Goal: Task Accomplishment & Management: Manage account settings

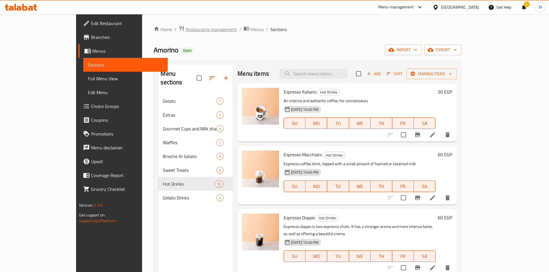
click at [186, 29] on span "Restaurants management" at bounding box center [211, 29] width 51 height 7
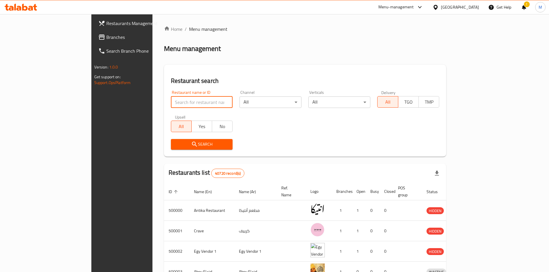
paste input "683569"
type input "683569"
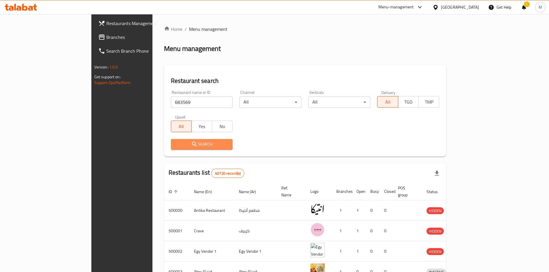
click at [171, 140] on button "Search" at bounding box center [202, 144] width 62 height 11
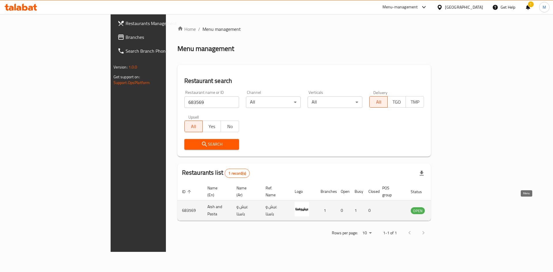
click at [448, 209] on icon "enhanced table" at bounding box center [445, 211] width 6 height 5
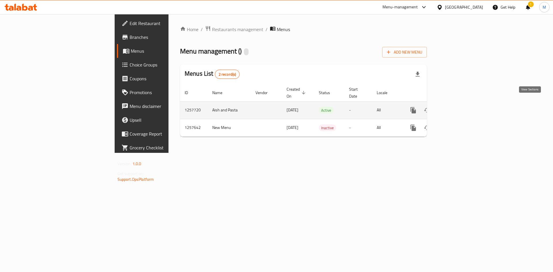
click at [459, 107] on icon "enhanced table" at bounding box center [455, 110] width 7 height 7
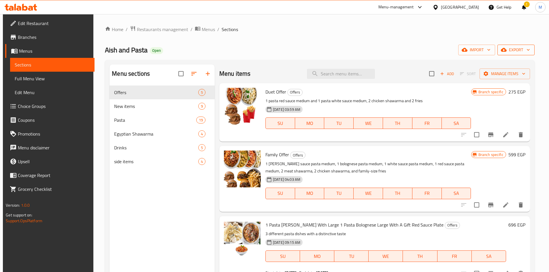
click at [525, 50] on span "export" at bounding box center [516, 49] width 28 height 7
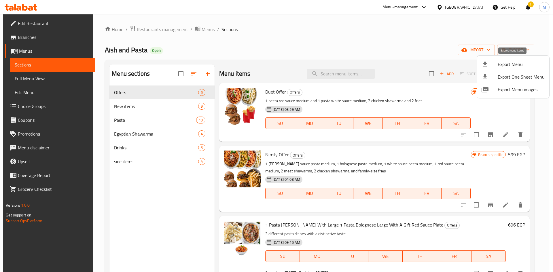
click at [507, 65] on span "Export Menu" at bounding box center [521, 64] width 47 height 7
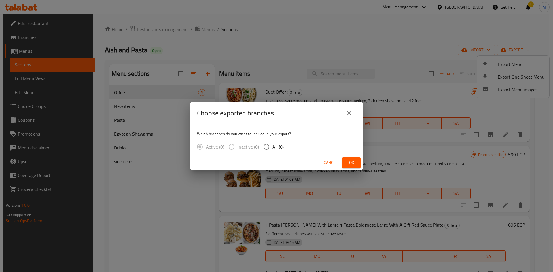
click at [270, 145] on input "All (0)" at bounding box center [267, 147] width 12 height 12
radio input "true"
click at [355, 161] on span "Ok" at bounding box center [351, 162] width 9 height 7
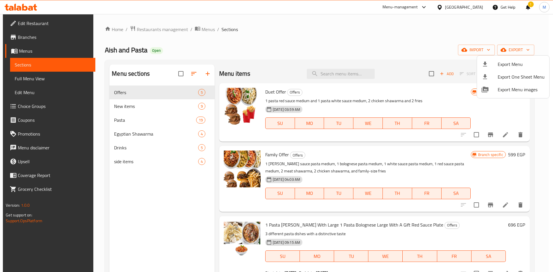
click at [305, 44] on div at bounding box center [276, 136] width 553 height 272
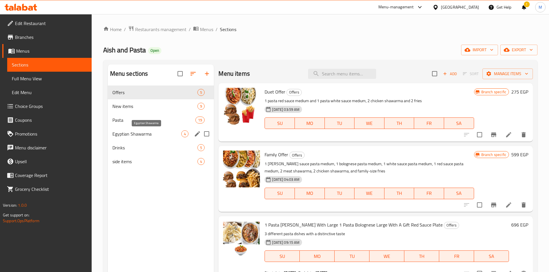
click at [126, 133] on span "Egyptian Shawarma" at bounding box center [146, 134] width 69 height 7
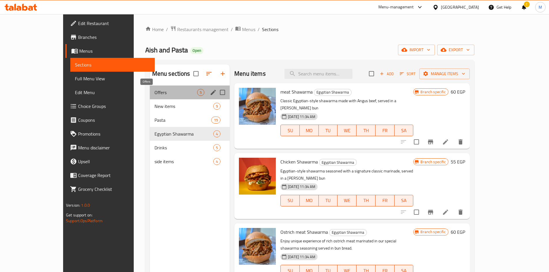
click at [155, 90] on span "Offers" at bounding box center [176, 92] width 43 height 7
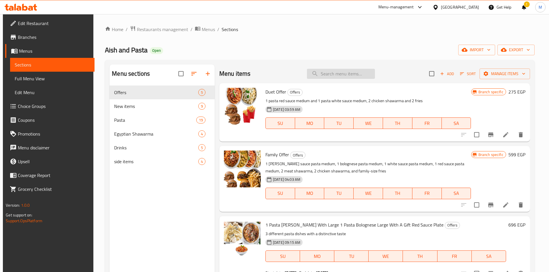
click at [341, 76] on input "search" at bounding box center [341, 74] width 68 height 10
paste input "1 Pasta [PERSON_NAME] With Large 1 Pasta Bolognese Large With A Gift Red Sauce …"
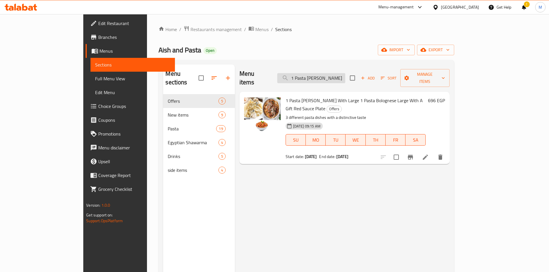
click at [345, 75] on input "1 Pasta [PERSON_NAME] With Large 1 Pasta Bolognese Large With A Gift Red Sauce …" at bounding box center [311, 78] width 68 height 10
paste input "3 Meat Shawarma, 3 Chicken Shawarma, Family Fries And 2 Cola"
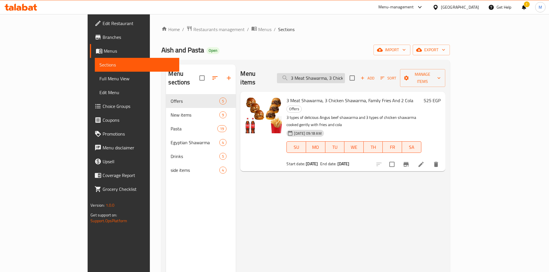
click at [345, 73] on input "3 Meat Shawarma, 3 Chicken Shawarma, Family Fries And 2 Cola" at bounding box center [311, 78] width 68 height 10
paste input "A Packet Of Potatoes And"
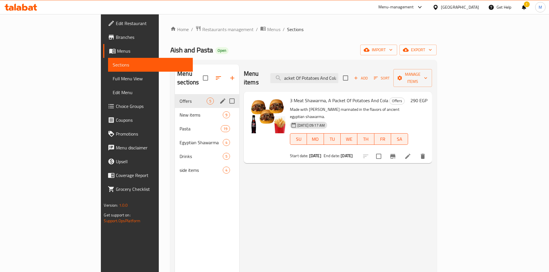
type input "3 Meat Shawarma, A Packet Of Potatoes And Cola"
click at [180, 98] on span "Offers" at bounding box center [193, 101] width 27 height 7
click at [180, 112] on span "New items" at bounding box center [193, 115] width 27 height 7
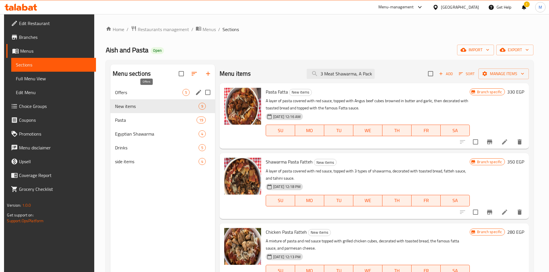
click at [140, 92] on span "Offers" at bounding box center [148, 92] width 67 height 7
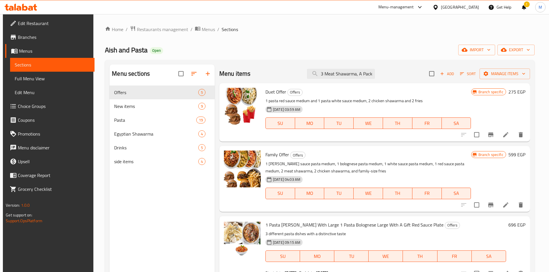
click at [275, 91] on span "Duet Offer" at bounding box center [275, 92] width 21 height 9
click at [276, 157] on span "Family Offer" at bounding box center [277, 154] width 24 height 9
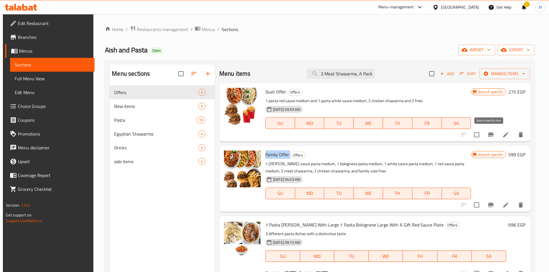
click at [491, 135] on icon "Branch-specific-item" at bounding box center [490, 135] width 5 height 5
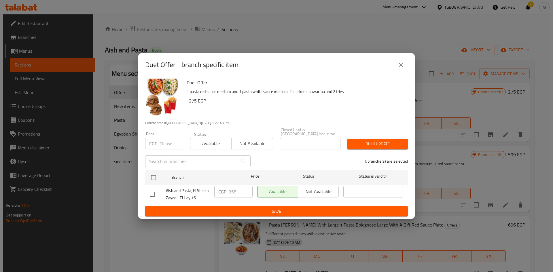
click at [402, 68] on icon "close" at bounding box center [401, 64] width 7 height 7
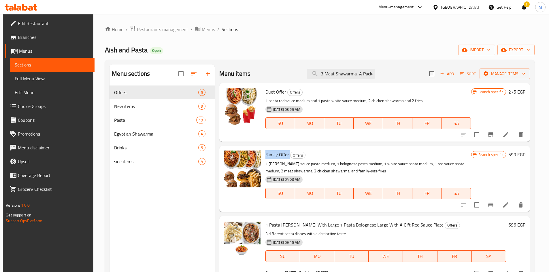
click at [281, 93] on span "Duet Offer" at bounding box center [275, 92] width 21 height 9
drag, startPoint x: 281, startPoint y: 93, endPoint x: 278, endPoint y: 93, distance: 3.2
click at [278, 93] on span "Duet Offer" at bounding box center [275, 92] width 21 height 9
click at [283, 155] on span "Family Offer" at bounding box center [277, 154] width 24 height 9
drag, startPoint x: 283, startPoint y: 155, endPoint x: 280, endPoint y: 155, distance: 3.2
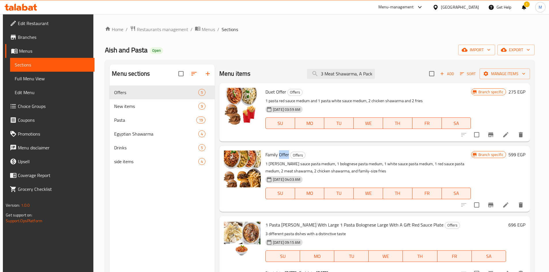
click at [280, 155] on span "Family Offer" at bounding box center [277, 154] width 24 height 9
click at [331, 154] on h6 "Family Offer Offers" at bounding box center [368, 155] width 206 height 8
click at [277, 93] on span "Duet Offer" at bounding box center [275, 92] width 21 height 9
drag, startPoint x: 277, startPoint y: 93, endPoint x: 268, endPoint y: 91, distance: 9.0
click at [268, 91] on span "Duet Offer" at bounding box center [275, 92] width 21 height 9
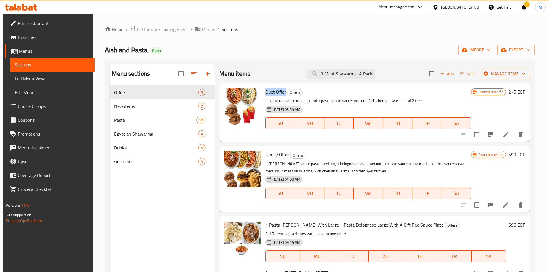
click at [273, 91] on span "Duet Offer" at bounding box center [275, 92] width 21 height 9
click at [274, 91] on span "Duet Offer" at bounding box center [275, 92] width 21 height 9
click at [268, 91] on span "Duet Offer" at bounding box center [275, 92] width 21 height 9
drag, startPoint x: 268, startPoint y: 91, endPoint x: 279, endPoint y: 92, distance: 10.7
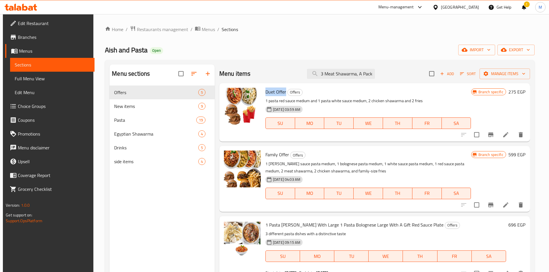
click at [279, 92] on span "Duet Offer" at bounding box center [275, 92] width 21 height 9
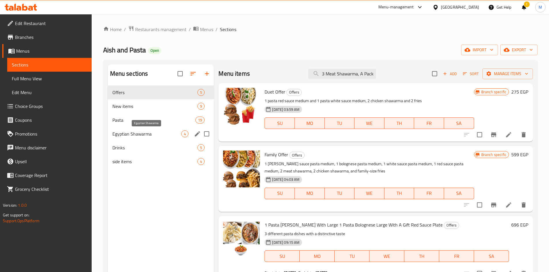
click at [133, 135] on span "Egyptian Shawarma" at bounding box center [146, 134] width 69 height 7
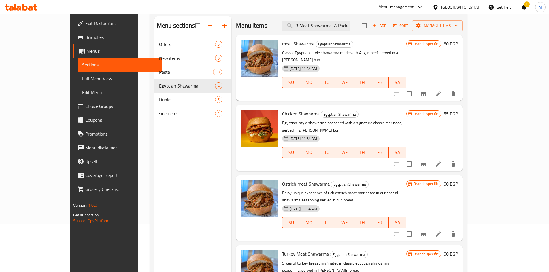
scroll to position [81, 0]
